Goal: Check status

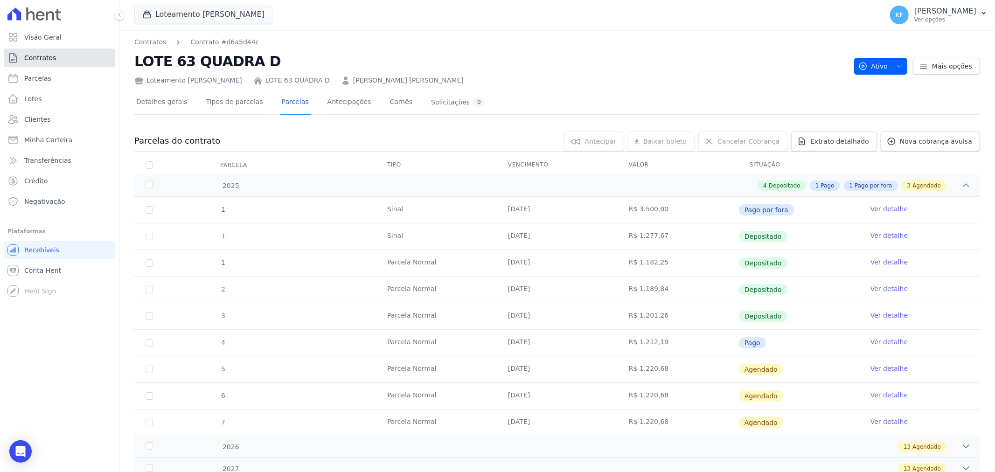
click at [45, 58] on span "Contratos" at bounding box center [40, 57] width 32 height 9
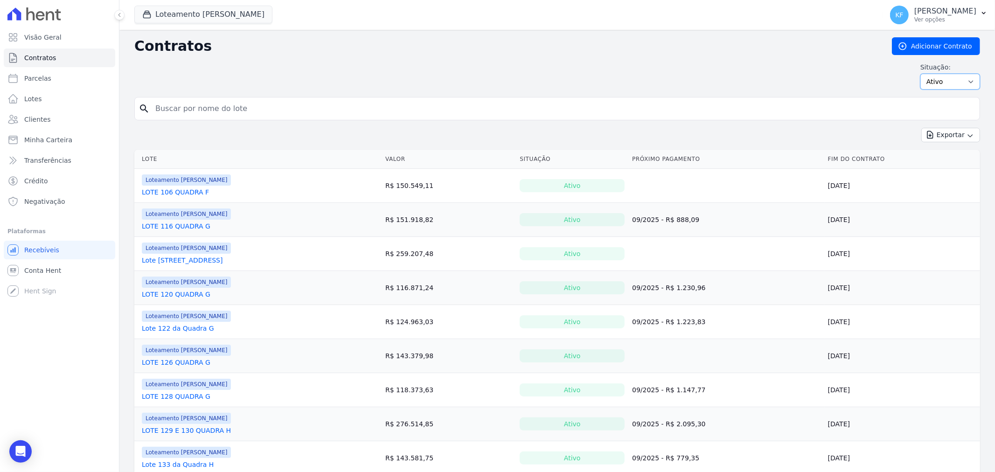
click at [942, 79] on select "Ativo Todos Pausado Distratado Rascunho Expirado Encerrado" at bounding box center [950, 82] width 60 height 16
select select "draft"
click at [920, 74] on select "Ativo Todos Pausado Distratado Rascunho Expirado Encerrado" at bounding box center [950, 82] width 60 height 16
